Goal: Communication & Community: Ask a question

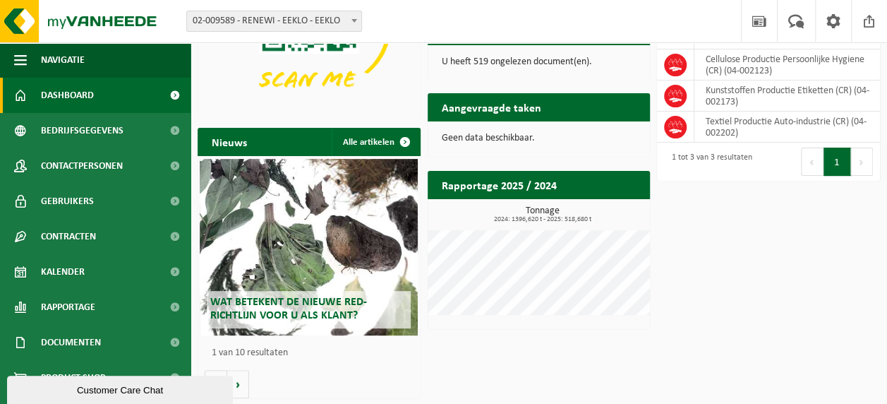
click at [142, 392] on div "Customer Care Chat" at bounding box center [120, 390] width 205 height 11
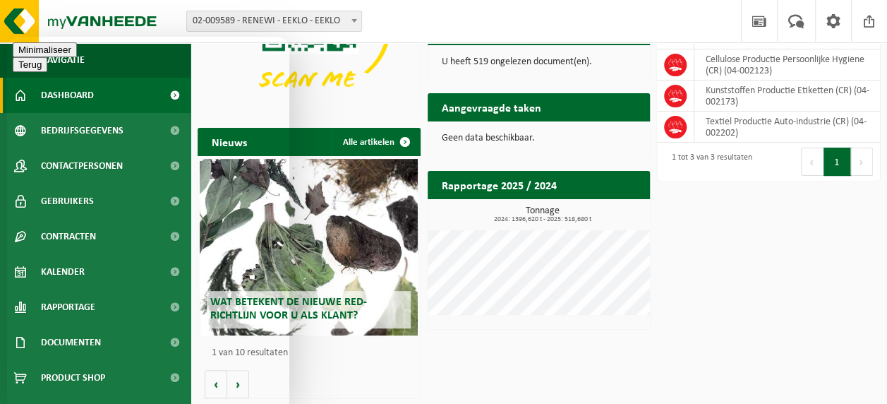
click at [7, 37] on div "Beoordeel deze chat Upload bestand Emoji invoeren" at bounding box center [7, 37] width 0 height 0
click at [7, 37] on textarea at bounding box center [7, 37] width 0 height 0
type textarea "goedemiddag, Is het mogelijk om een extra login"
type textarea "te krijgen voor onze nieuwe site manager ([PERSON_NAME])"
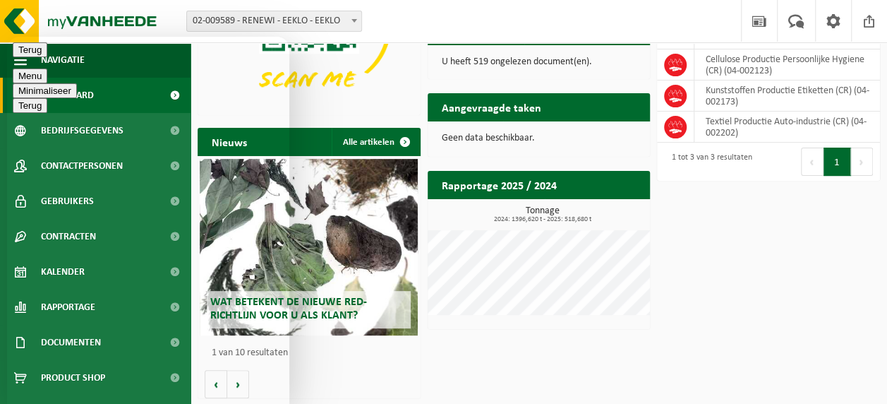
scroll to position [40, 0]
click at [7, 37] on textarea at bounding box center [7, 37] width 0 height 0
type textarea "voor Eeklo"
click at [7, 37] on textarea at bounding box center [7, 37] width 0 height 0
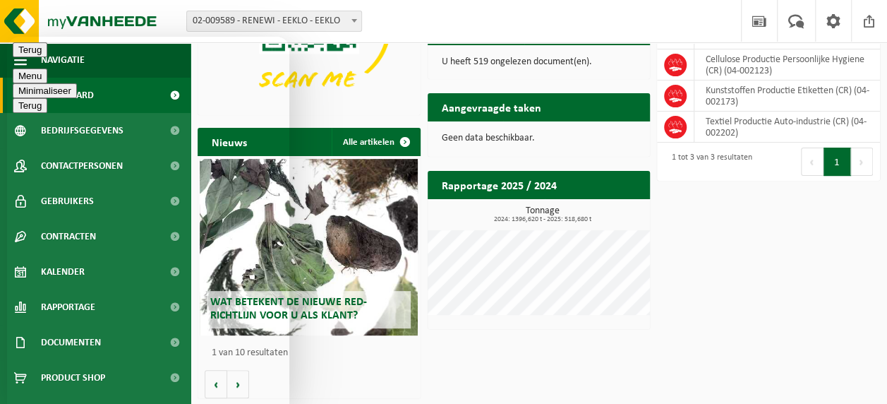
paste textarea "[PERSON_NAME][EMAIL_ADDRESS][DOMAIN_NAME]"
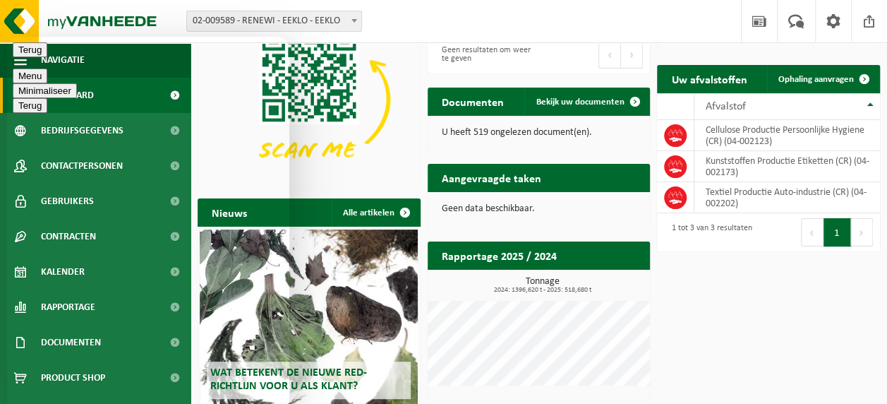
type textarea "[PERSON_NAME][EMAIL_ADDRESS][DOMAIN_NAME]"
click at [7, 37] on div "[PERSON_NAME][EMAIL_ADDRESS][DOMAIN_NAME] Beoordeel deze chat Upload bestand Em…" at bounding box center [7, 37] width 0 height 0
click at [7, 37] on textarea "[PERSON_NAME][EMAIL_ADDRESS][DOMAIN_NAME]" at bounding box center [7, 37] width 0 height 0
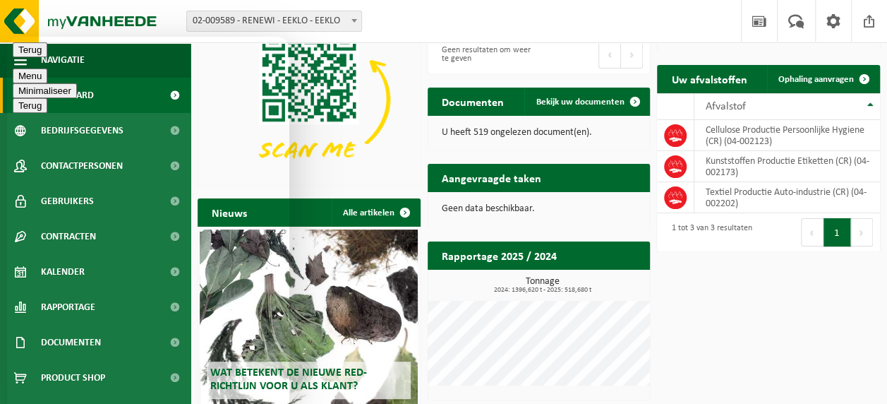
click at [7, 37] on textarea "[PERSON_NAME][EMAIL_ADDRESS][DOMAIN_NAME]" at bounding box center [7, 37] width 0 height 0
